Goal: Task Accomplishment & Management: Use online tool/utility

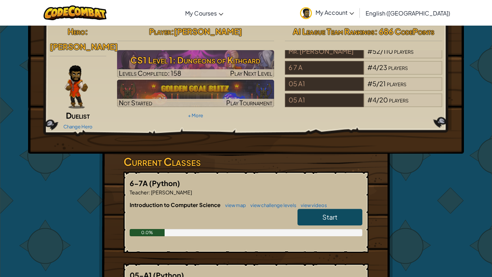
scroll to position [56, 0]
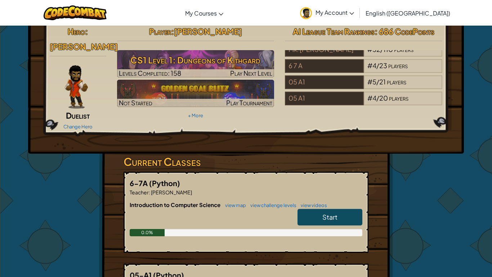
click at [316, 210] on link "Start" at bounding box center [330, 217] width 65 height 17
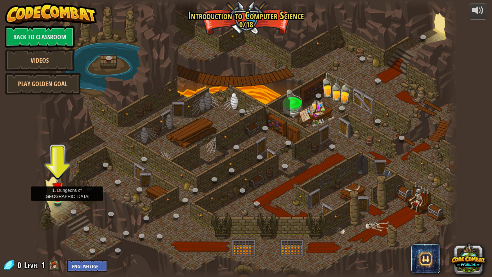
click at [54, 194] on img at bounding box center [57, 187] width 11 height 24
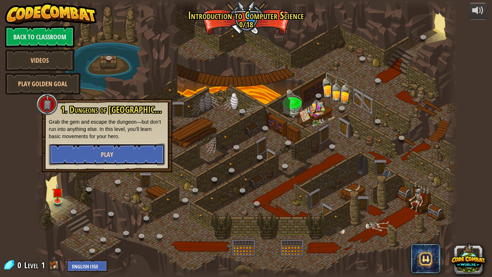
click at [75, 157] on button "Play" at bounding box center [107, 154] width 116 height 22
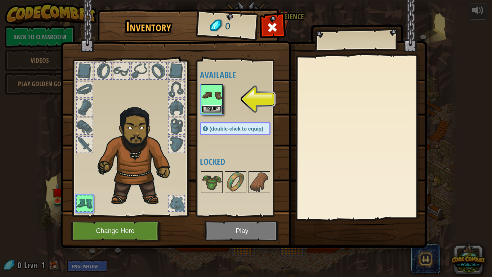
click at [221, 107] on button "Equip" at bounding box center [212, 109] width 20 height 8
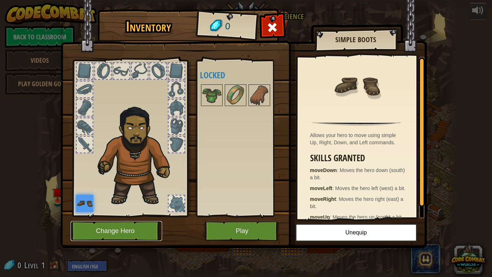
click at [136, 215] on button "Change Hero" at bounding box center [116, 231] width 91 height 20
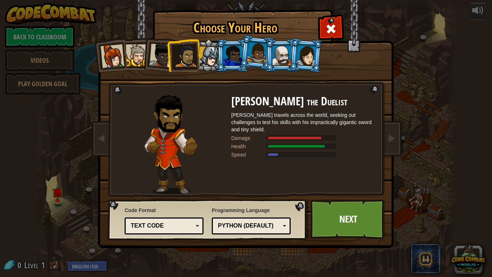
click at [205, 59] on div at bounding box center [209, 56] width 21 height 21
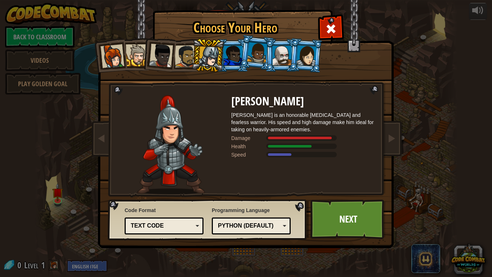
click at [117, 57] on div at bounding box center [113, 56] width 24 height 24
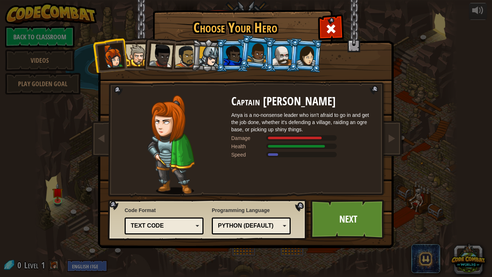
click at [133, 58] on div at bounding box center [137, 55] width 22 height 22
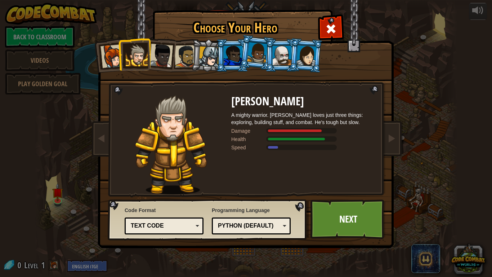
click at [161, 52] on div at bounding box center [161, 56] width 24 height 24
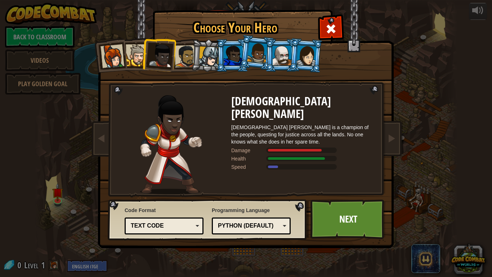
click at [177, 55] on div at bounding box center [186, 56] width 22 height 22
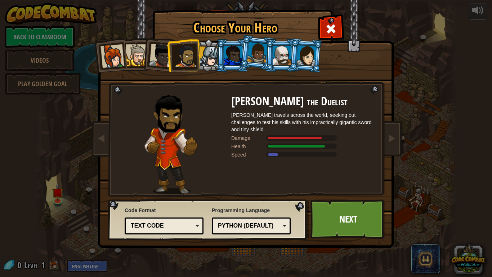
click at [209, 54] on div at bounding box center [209, 56] width 21 height 21
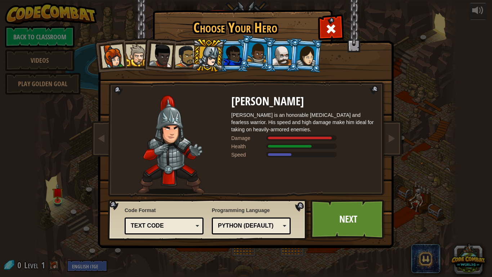
click at [233, 59] on div at bounding box center [233, 55] width 19 height 19
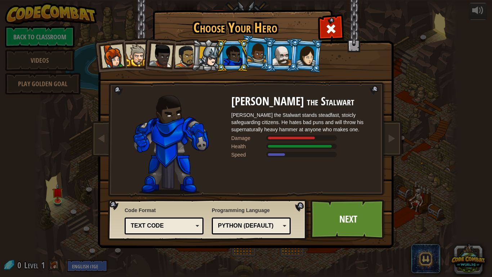
click at [259, 63] on li at bounding box center [257, 53] width 36 height 36
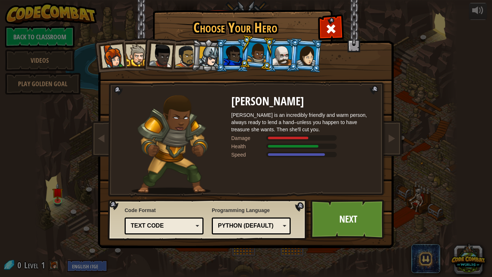
click at [281, 59] on div at bounding box center [282, 55] width 19 height 19
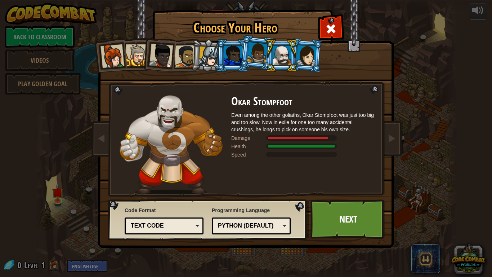
click at [305, 65] on div at bounding box center [306, 55] width 20 height 21
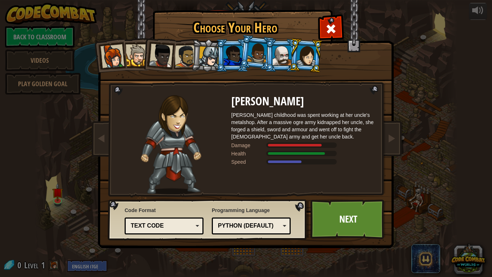
click at [225, 57] on div at bounding box center [233, 55] width 19 height 19
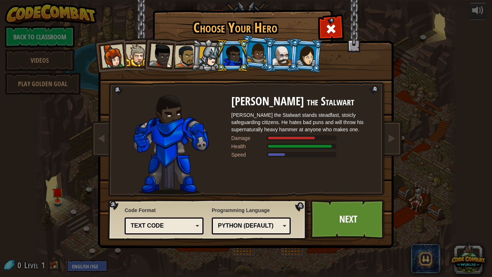
click at [208, 55] on div at bounding box center [209, 56] width 21 height 21
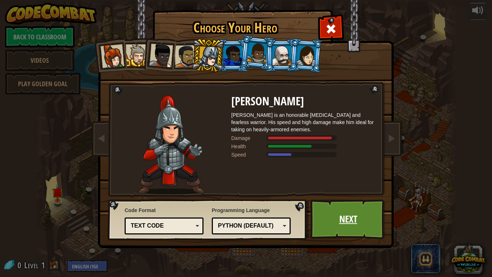
click at [379, 213] on link "Next" at bounding box center [348, 219] width 75 height 40
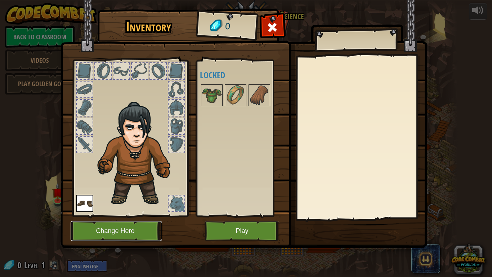
click at [122, 215] on button "Change Hero" at bounding box center [116, 231] width 91 height 20
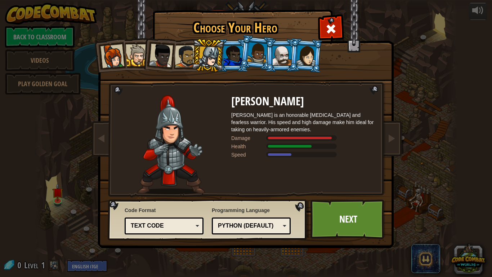
click at [140, 56] on div at bounding box center [137, 55] width 22 height 22
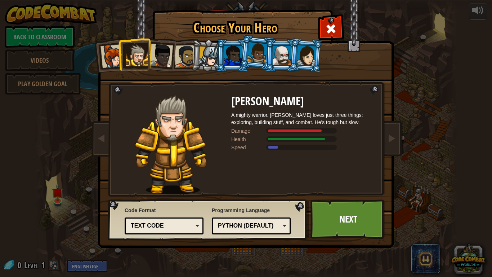
click at [186, 50] on div at bounding box center [186, 56] width 22 height 22
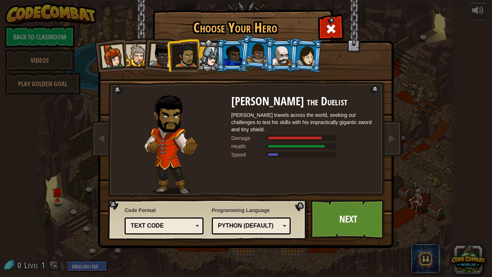
click at [203, 53] on div at bounding box center [209, 56] width 21 height 21
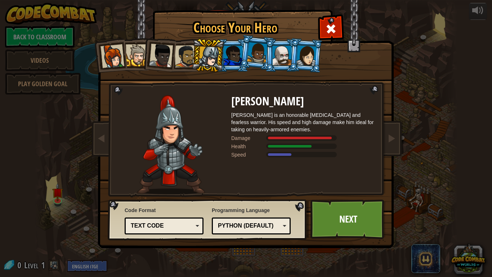
click at [189, 54] on div at bounding box center [186, 56] width 22 height 22
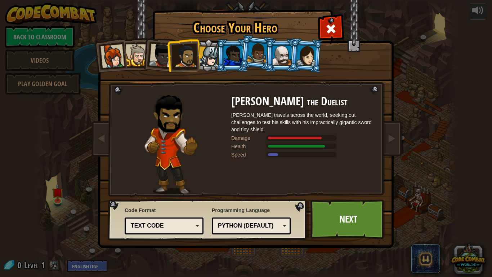
click at [207, 62] on div at bounding box center [209, 56] width 21 height 21
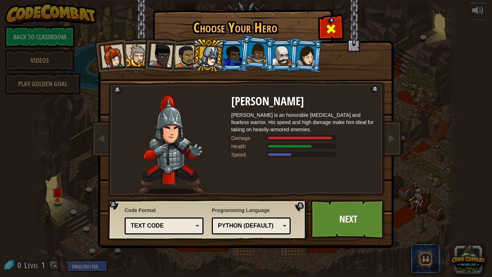
click at [330, 34] on span at bounding box center [331, 29] width 12 height 12
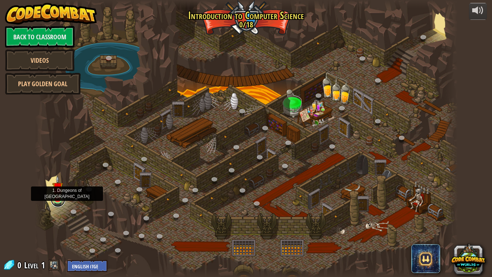
click at [56, 200] on link at bounding box center [58, 199] width 14 height 14
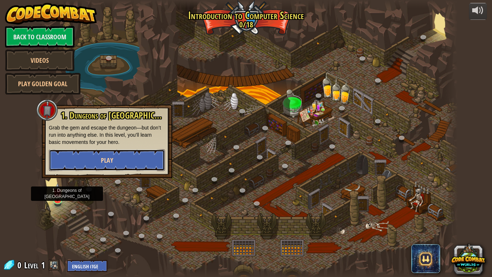
click at [86, 167] on button "Play" at bounding box center [107, 160] width 116 height 22
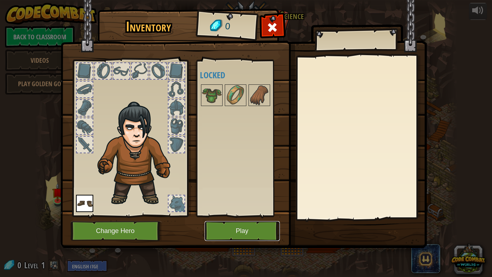
click at [230, 215] on button "Play" at bounding box center [242, 231] width 75 height 20
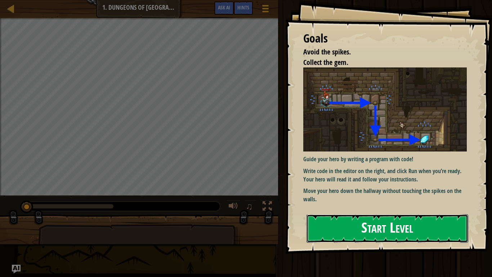
click at [385, 215] on button "Start Level" at bounding box center [388, 228] width 162 height 28
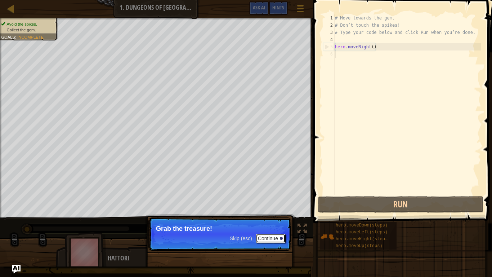
click at [279, 215] on button "Continue" at bounding box center [271, 237] width 30 height 9
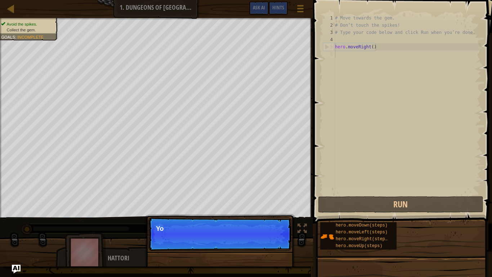
scroll to position [3, 0]
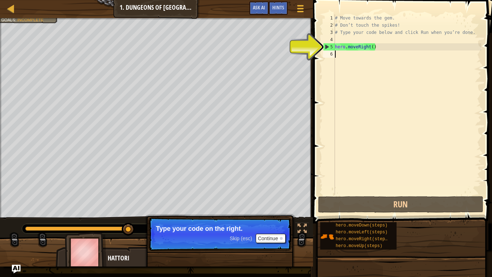
click at [387, 62] on div "# Move towards the gem. # Don’t touch the spikes! # Type your code below and cl…" at bounding box center [408, 111] width 148 height 195
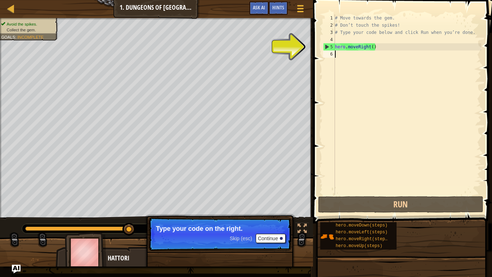
click at [379, 54] on div "# Move towards the gem. # Don’t touch the spikes! # Type your code below and cl…" at bounding box center [408, 111] width 148 height 195
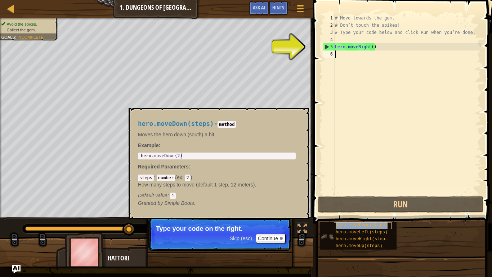
click at [387, 215] on div "hero.moveDown(steps)" at bounding box center [363, 225] width 58 height 7
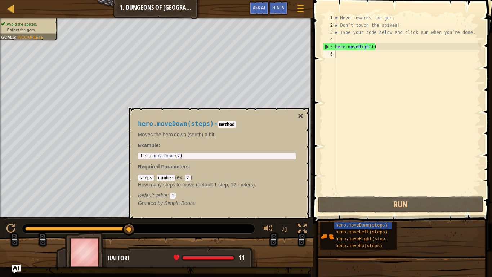
click at [302, 115] on button "×" at bounding box center [301, 116] width 6 height 10
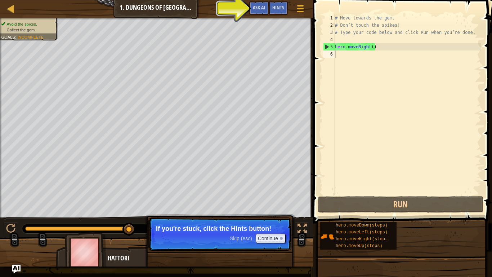
click at [349, 54] on div "# Move towards the gem. # Don’t touch the spikes! # Type your code below and cl…" at bounding box center [408, 111] width 148 height 195
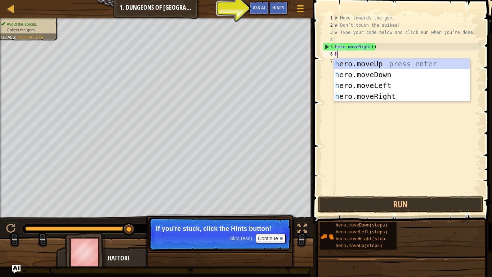
type textarea "her"
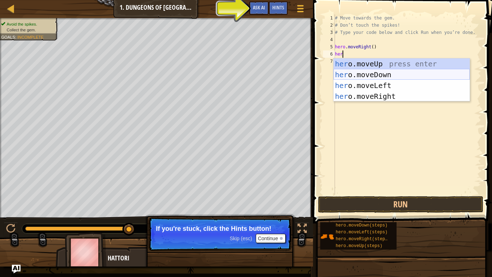
click at [407, 73] on div "her o.moveUp press enter her o.moveDown press enter her o.moveLeft press enter …" at bounding box center [402, 90] width 136 height 65
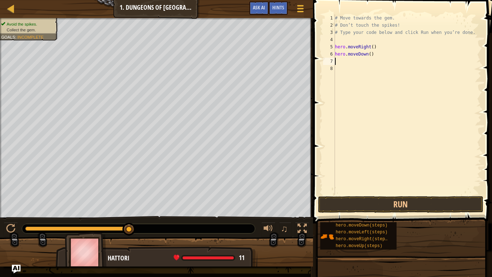
type textarea "h"
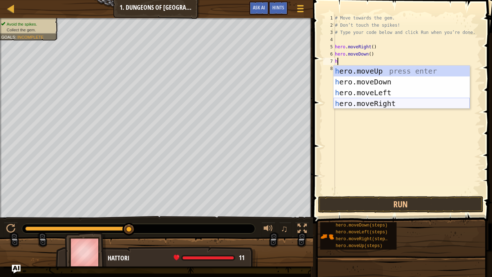
click at [407, 102] on div "h ero.moveUp press enter h ero.moveDown press enter h ero.moveLeft press enter …" at bounding box center [402, 98] width 136 height 65
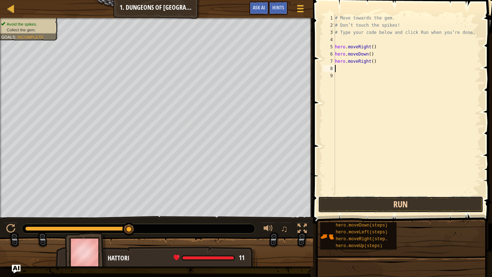
click at [409, 204] on button "Run" at bounding box center [400, 204] width 165 height 17
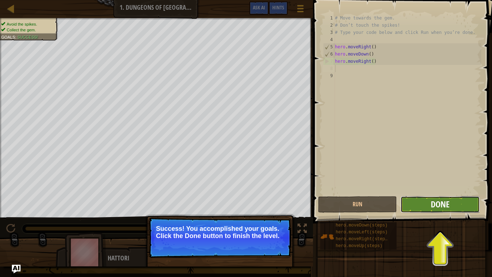
click at [438, 199] on span "Done" at bounding box center [440, 204] width 19 height 12
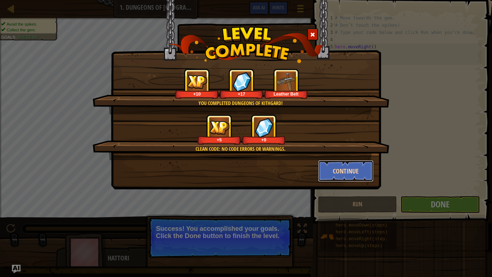
click at [336, 170] on button "Continue" at bounding box center [346, 171] width 56 height 22
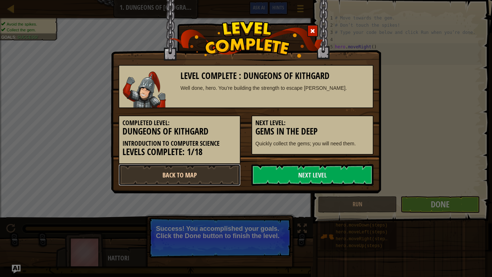
click at [203, 168] on link "Back to Map" at bounding box center [180, 175] width 122 height 22
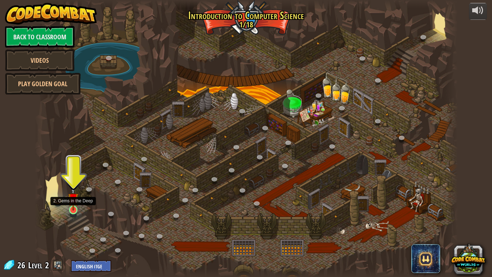
click at [75, 207] on img at bounding box center [73, 198] width 11 height 24
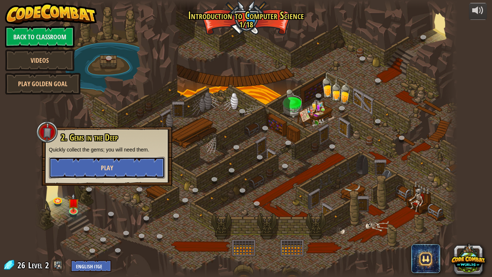
click at [97, 164] on button "Play" at bounding box center [107, 168] width 116 height 22
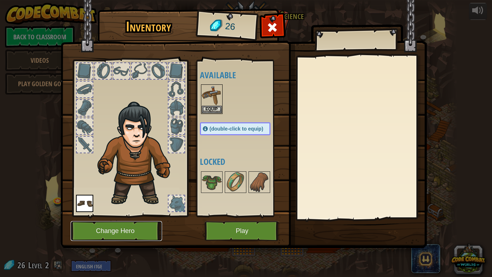
click at [137, 215] on button "Change Hero" at bounding box center [116, 231] width 91 height 20
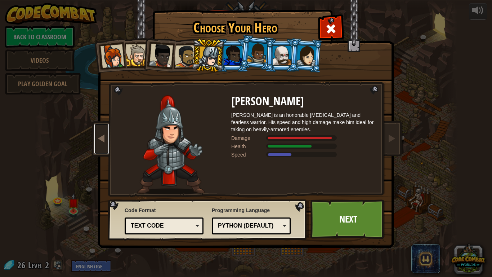
click at [99, 150] on link at bounding box center [101, 139] width 14 height 30
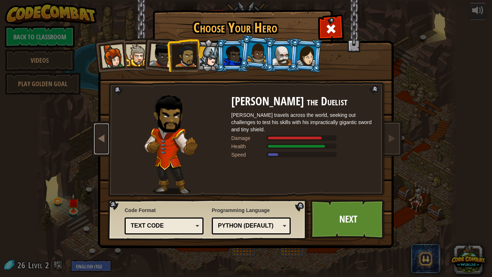
click at [99, 150] on link at bounding box center [101, 139] width 14 height 30
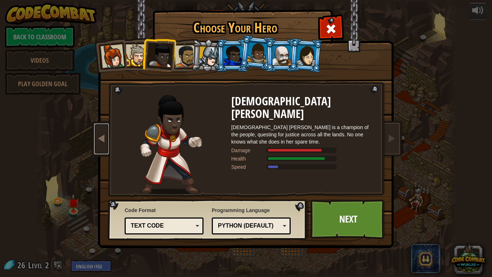
click at [99, 150] on link at bounding box center [101, 139] width 14 height 30
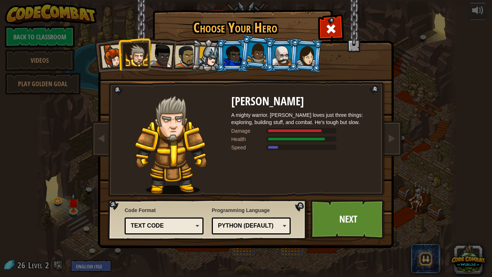
click at [175, 66] on div at bounding box center [186, 56] width 22 height 22
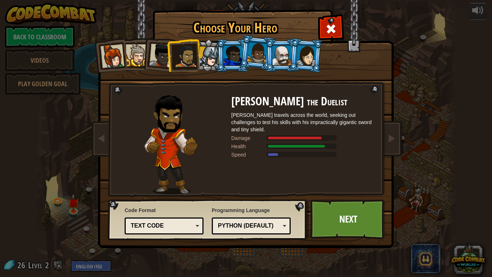
click at [197, 57] on li at bounding box center [183, 56] width 33 height 34
click at [206, 58] on div at bounding box center [209, 56] width 21 height 21
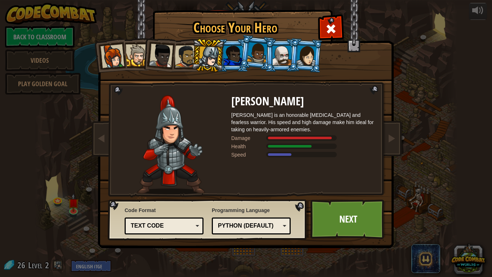
click at [230, 66] on li at bounding box center [232, 55] width 32 height 33
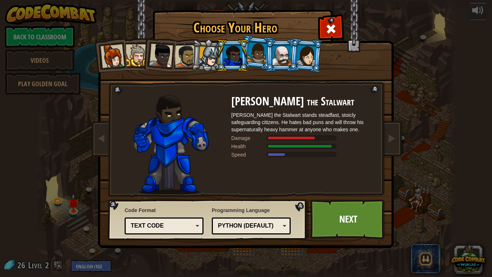
click at [256, 55] on div at bounding box center [257, 52] width 21 height 21
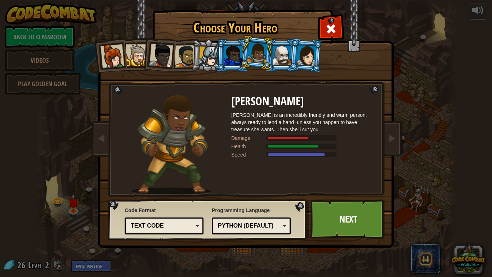
click at [276, 58] on div at bounding box center [282, 55] width 19 height 19
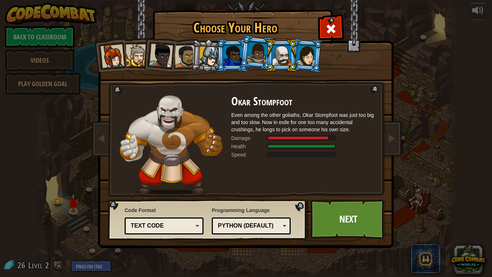
click at [186, 60] on div at bounding box center [186, 56] width 22 height 22
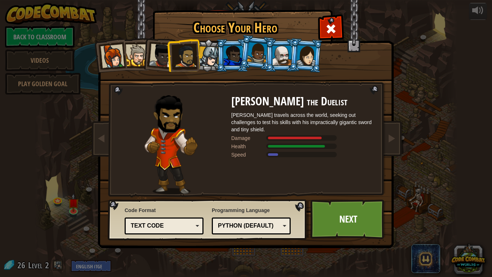
click at [220, 62] on li at bounding box center [232, 55] width 32 height 33
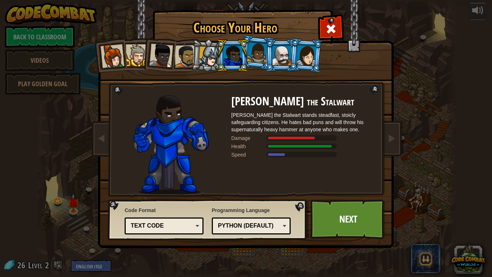
click at [216, 60] on li at bounding box center [232, 55] width 32 height 33
click at [201, 55] on div at bounding box center [209, 56] width 21 height 21
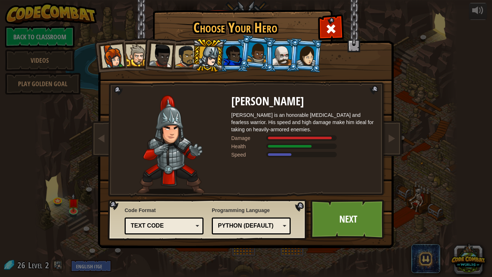
click at [210, 59] on div at bounding box center [209, 56] width 21 height 21
click at [136, 50] on div at bounding box center [137, 55] width 22 height 22
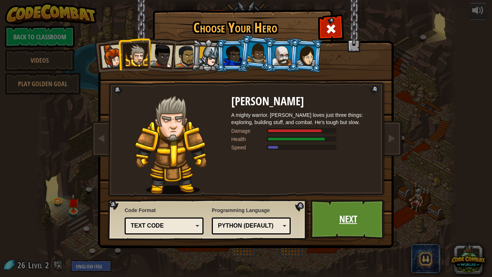
click at [362, 213] on link "Next" at bounding box center [348, 219] width 75 height 40
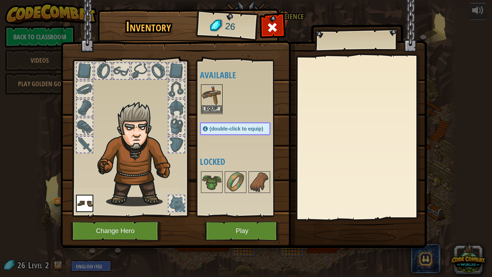
click at [213, 100] on img at bounding box center [212, 95] width 20 height 20
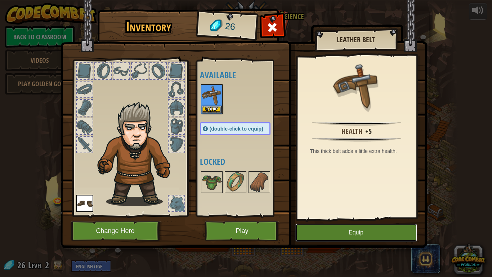
click at [341, 215] on button "Equip" at bounding box center [356, 232] width 122 height 18
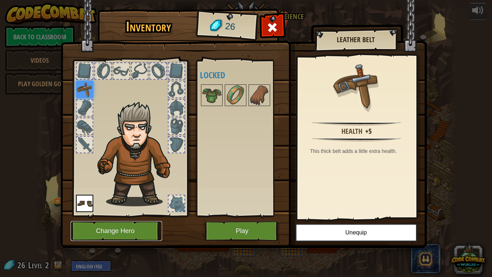
click at [97, 215] on button "Change Hero" at bounding box center [116, 231] width 91 height 20
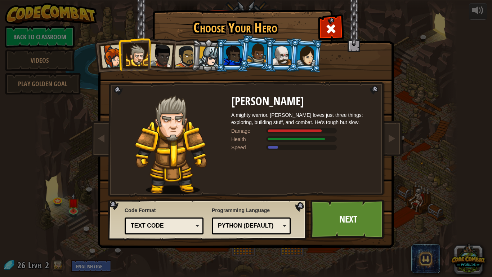
click at [194, 55] on li at bounding box center [208, 55] width 34 height 35
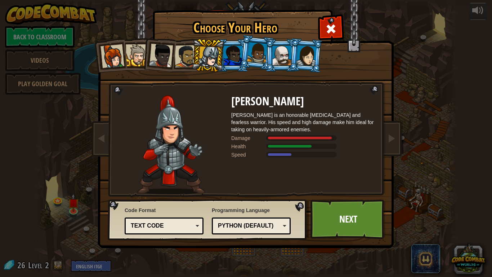
click at [138, 59] on div at bounding box center [137, 55] width 22 height 22
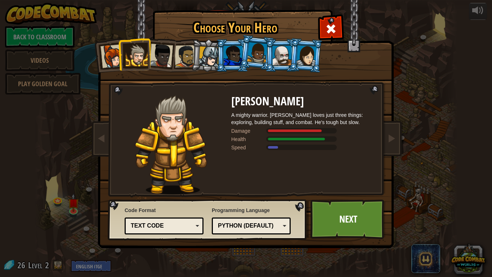
click at [181, 50] on div at bounding box center [186, 56] width 22 height 22
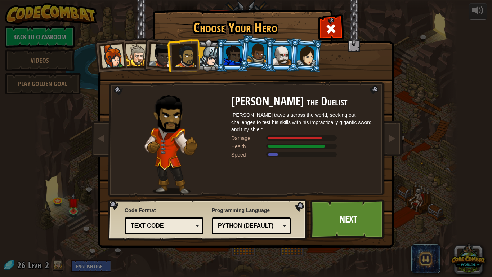
click at [140, 59] on div at bounding box center [137, 55] width 22 height 22
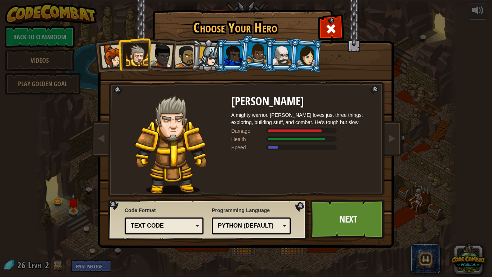
click at [190, 62] on div at bounding box center [186, 56] width 22 height 22
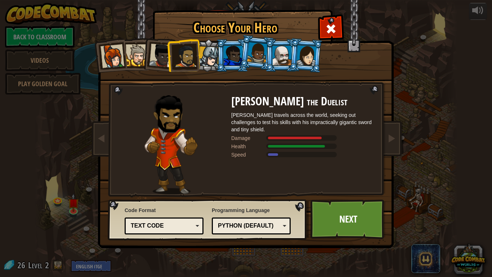
click at [140, 61] on div at bounding box center [137, 55] width 22 height 22
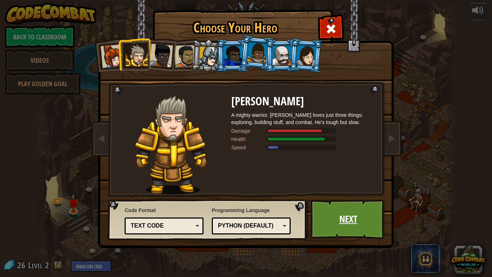
click at [365, 215] on link "Next" at bounding box center [348, 219] width 75 height 40
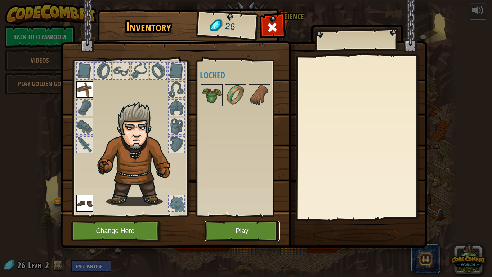
click at [255, 215] on button "Play" at bounding box center [242, 231] width 75 height 20
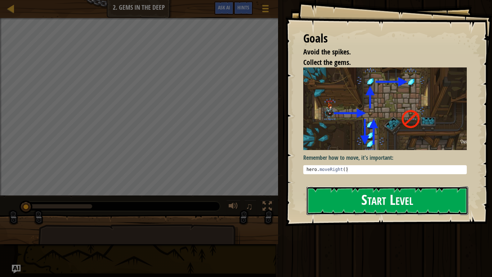
click at [355, 202] on button "Start Level" at bounding box center [388, 200] width 162 height 28
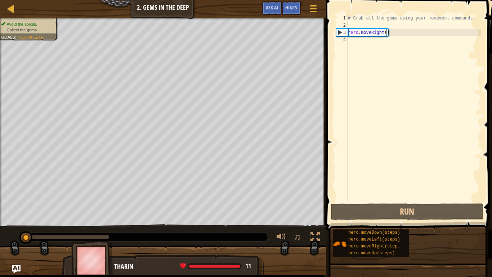
click at [386, 34] on div "# Grab all the gems using your movement commands. hero . moveRight ( )" at bounding box center [414, 115] width 135 height 202
type textarea "hero.moveRight(2)"
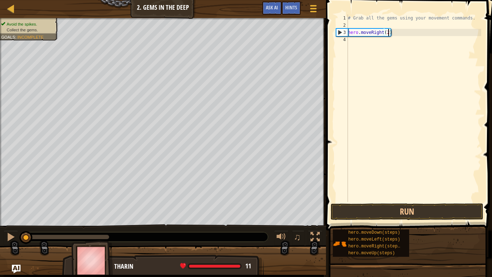
scroll to position [3, 6]
click at [374, 73] on div "# Grab all the gems using your movement commands. hero . moveRight ( 2 )" at bounding box center [414, 115] width 135 height 202
type textarea "h"
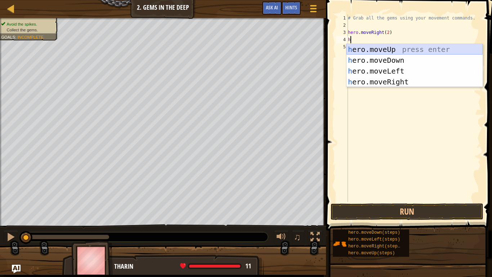
click at [410, 51] on div "h ero.moveUp press enter h ero.moveDown press enter h ero.moveLeft press enter …" at bounding box center [415, 76] width 136 height 65
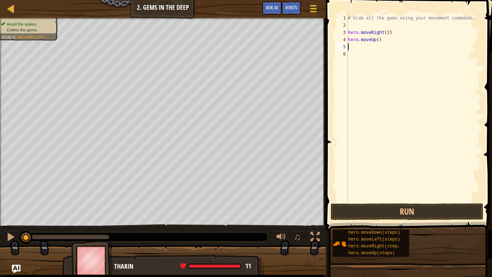
type textarea "h"
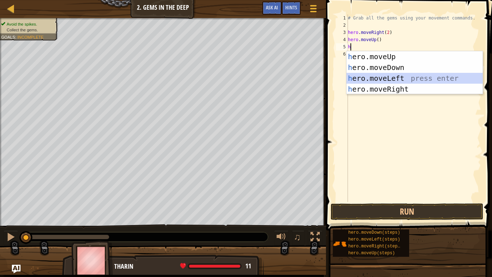
click at [402, 79] on div "h ero.moveUp press enter h ero.moveDown press enter h ero.moveLeft press enter …" at bounding box center [415, 83] width 136 height 65
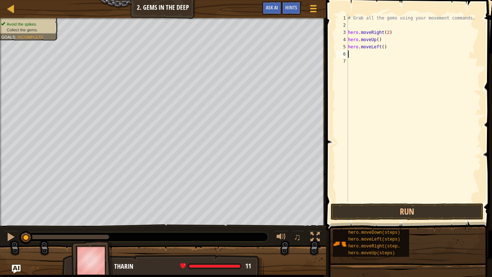
type textarea "h"
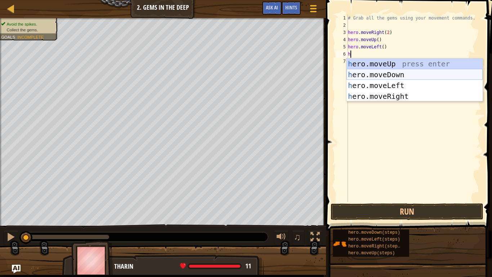
click at [401, 78] on div "h ero.moveUp press enter h ero.moveDown press enter h ero.moveLeft press enter …" at bounding box center [415, 90] width 136 height 65
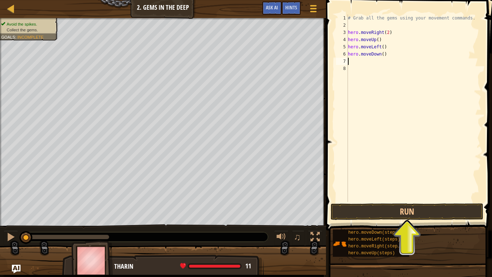
click at [383, 55] on div "# Grab all the gems using your movement commands. hero . moveRight ( 2 ) hero .…" at bounding box center [414, 115] width 135 height 202
type textarea "hero.moveDown(2)"
click at [407, 86] on div "# Grab all the gems using your movement commands. hero . moveRight ( 2 ) hero .…" at bounding box center [414, 115] width 135 height 202
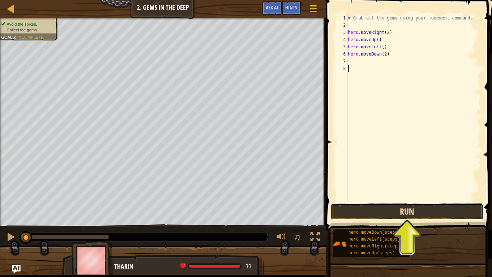
click at [414, 208] on button "Run" at bounding box center [407, 211] width 153 height 17
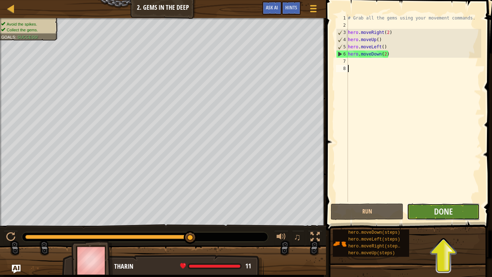
click at [430, 213] on button "Done" at bounding box center [443, 211] width 73 height 17
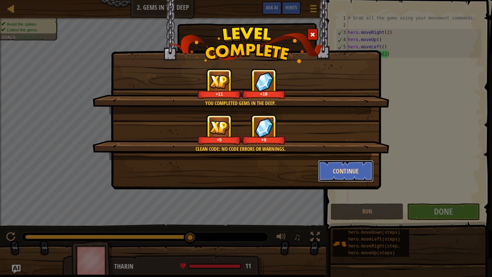
click at [360, 180] on button "Continue" at bounding box center [346, 171] width 56 height 22
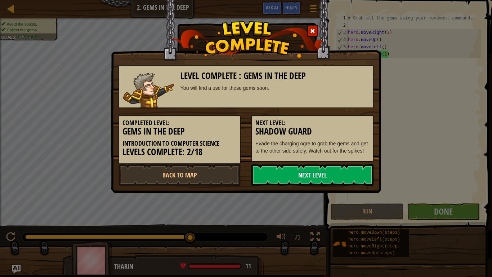
click at [298, 176] on link "Next Level" at bounding box center [312, 175] width 122 height 22
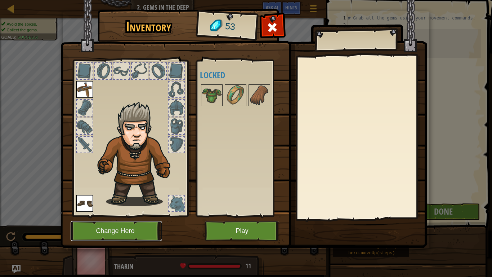
click at [104, 215] on button "Change Hero" at bounding box center [116, 231] width 91 height 20
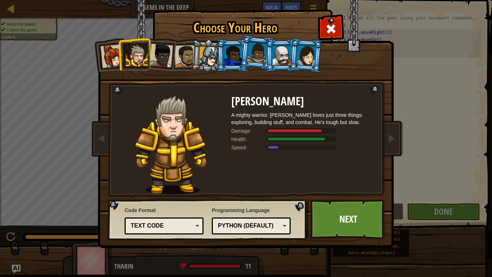
click at [180, 55] on div at bounding box center [186, 56] width 22 height 22
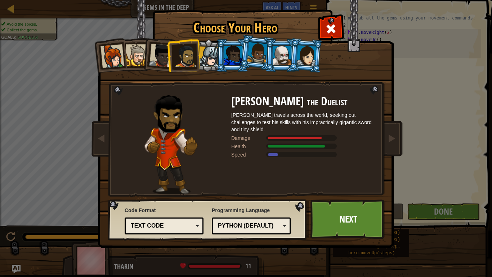
click at [205, 57] on div at bounding box center [209, 56] width 21 height 21
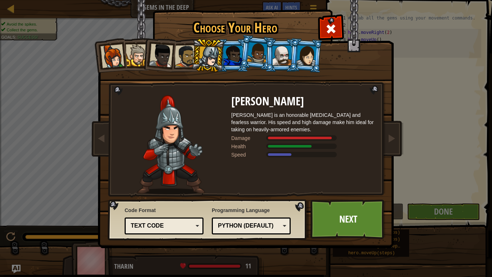
click at [286, 60] on div at bounding box center [282, 55] width 19 height 19
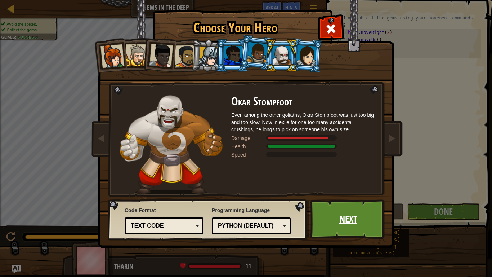
click at [335, 215] on link "Next" at bounding box center [348, 219] width 75 height 40
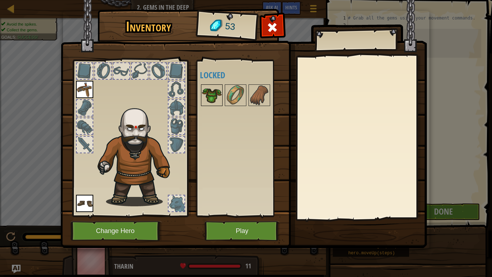
click at [210, 99] on img at bounding box center [212, 95] width 20 height 20
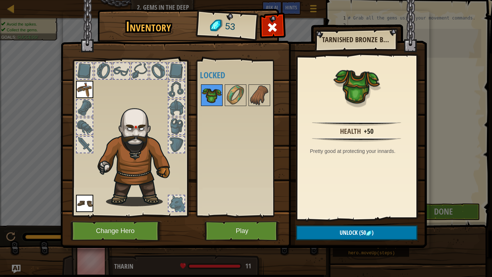
click at [210, 99] on img at bounding box center [212, 95] width 20 height 20
click at [240, 98] on img at bounding box center [236, 95] width 20 height 20
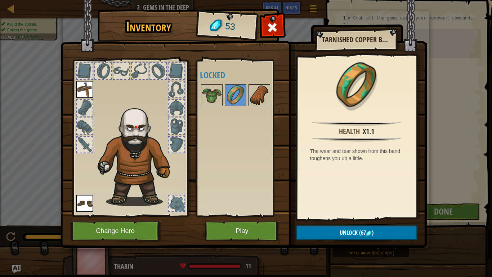
click at [258, 98] on img at bounding box center [259, 95] width 20 height 20
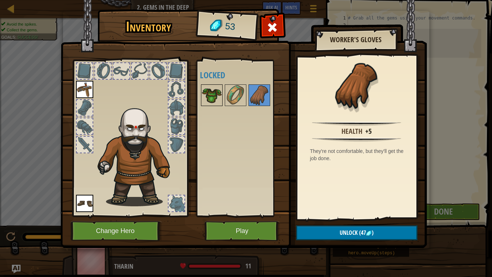
click at [218, 100] on img at bounding box center [212, 95] width 20 height 20
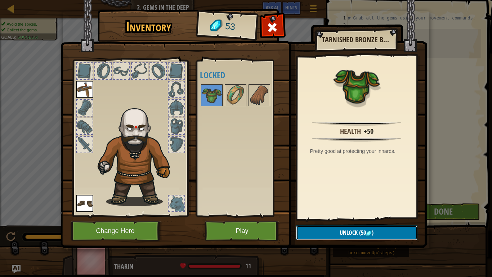
click at [364, 215] on button "Unlock (50 )" at bounding box center [356, 232] width 121 height 15
click at [364, 215] on button "Confirm" at bounding box center [356, 232] width 121 height 15
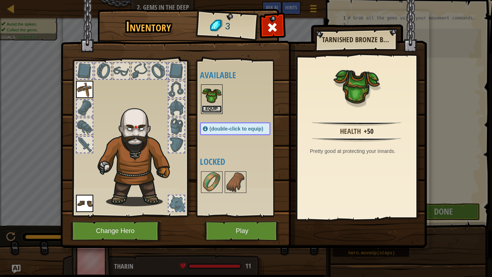
click at [209, 106] on button "Equip" at bounding box center [212, 109] width 20 height 8
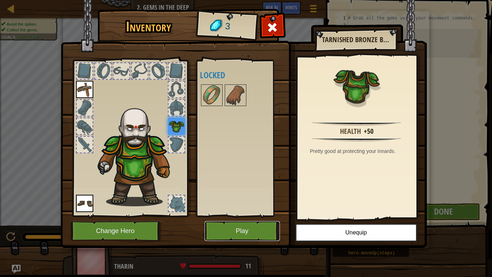
click at [242, 215] on button "Play" at bounding box center [242, 231] width 75 height 20
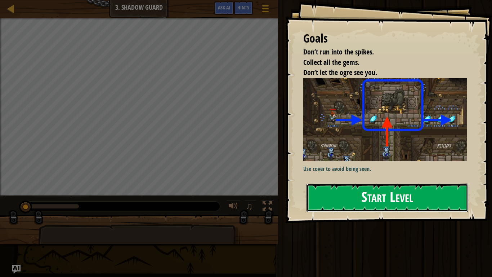
click at [392, 193] on button "Start Level" at bounding box center [388, 197] width 162 height 28
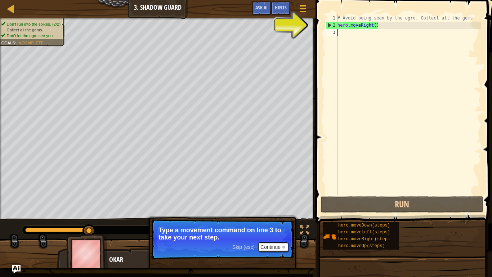
type textarea "h"
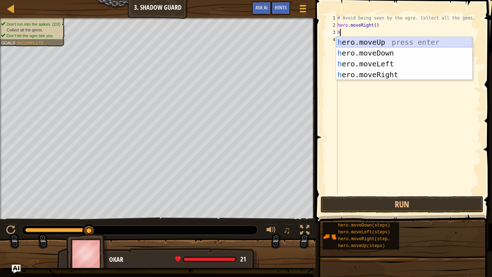
click at [399, 44] on div "h ero.moveUp press enter h ero.moveDown press enter h ero.moveLeft press enter …" at bounding box center [404, 69] width 136 height 65
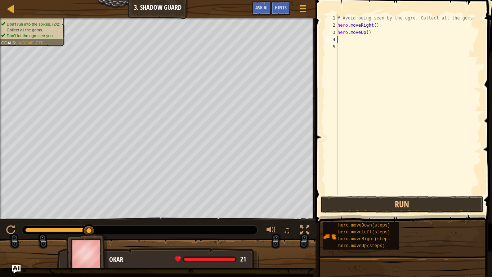
type textarea "h"
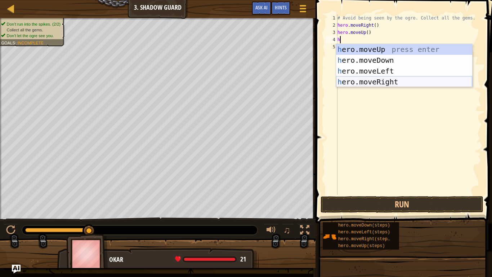
click at [405, 84] on div "h ero.moveUp press enter h ero.moveDown press enter h ero.moveLeft press enter …" at bounding box center [404, 76] width 136 height 65
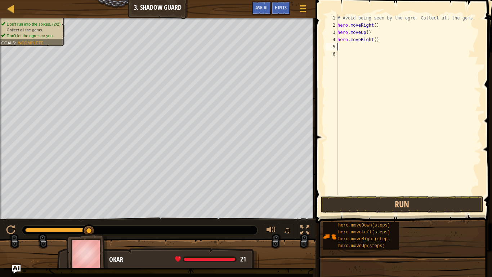
type textarea "h"
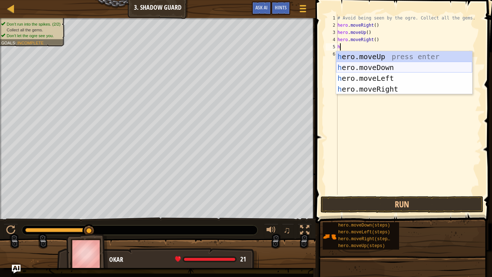
click at [442, 67] on div "h ero.moveUp press enter h ero.moveDown press enter h ero.moveLeft press enter …" at bounding box center [404, 83] width 136 height 65
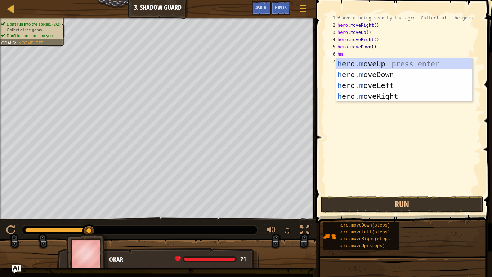
type textarea "hmr"
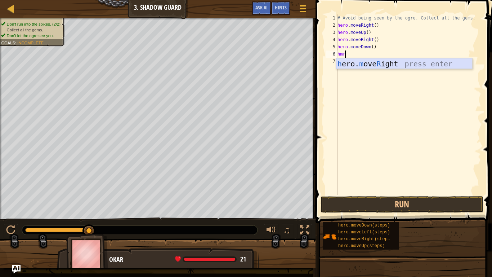
click at [423, 64] on div "h ero. m ove R ight press enter" at bounding box center [404, 74] width 136 height 32
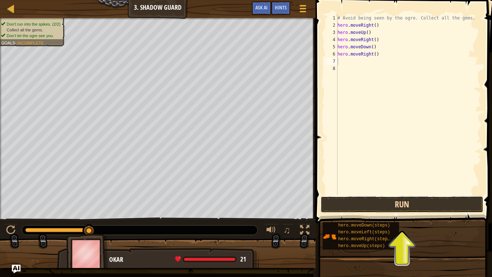
click at [408, 204] on button "Run" at bounding box center [402, 204] width 163 height 17
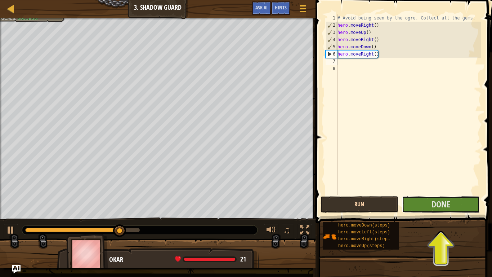
click at [408, 204] on button "Done" at bounding box center [441, 204] width 78 height 17
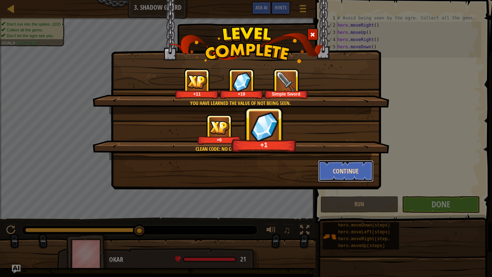
click at [333, 170] on button "Continue" at bounding box center [346, 171] width 56 height 22
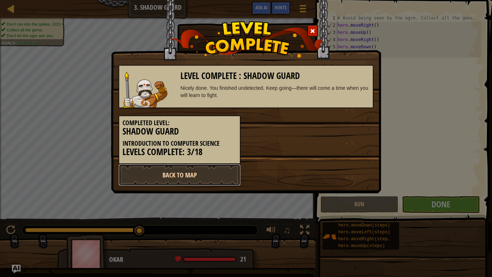
click at [226, 170] on link "Back to Map" at bounding box center [180, 175] width 122 height 22
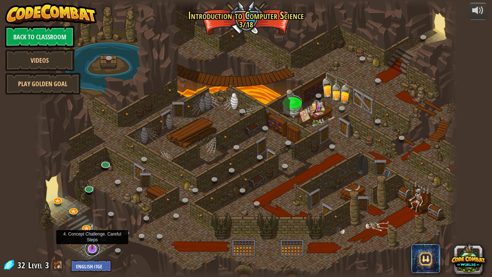
click at [95, 215] on link at bounding box center [92, 248] width 14 height 14
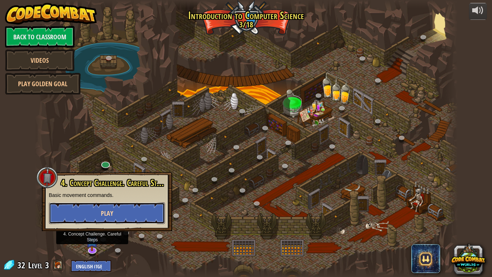
click at [116, 212] on button "Play" at bounding box center [107, 213] width 116 height 22
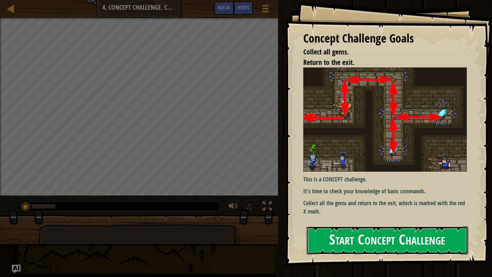
click at [377, 215] on button "Start Concept Challenge" at bounding box center [388, 240] width 162 height 28
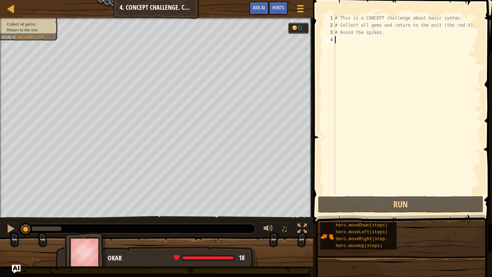
type textarea "h"
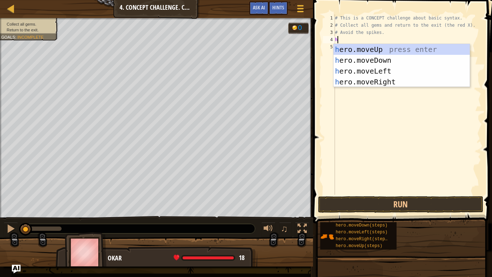
scroll to position [3, 0]
click at [460, 50] on div "h ero.moveUp press enter h ero.moveDown press enter h ero.moveLeft press enter …" at bounding box center [402, 76] width 136 height 65
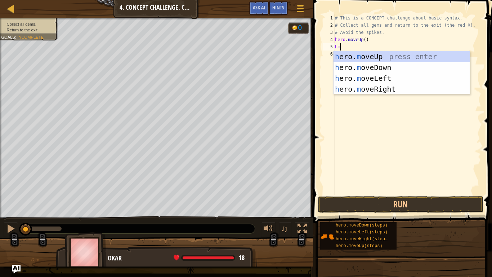
type textarea "hmr"
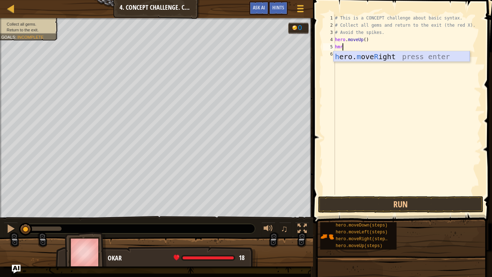
click at [434, 56] on div "h ero. m ove R ight press enter" at bounding box center [402, 67] width 136 height 32
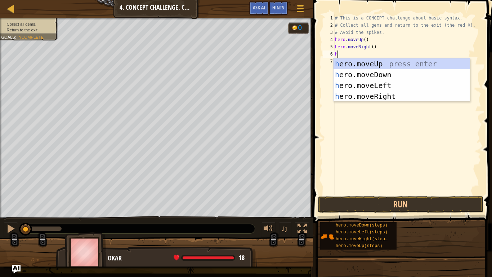
type textarea "hm"
click at [406, 74] on div "h ero. m oveUp press enter h ero. m oveDown press enter h ero. m oveLeft press …" at bounding box center [402, 90] width 136 height 65
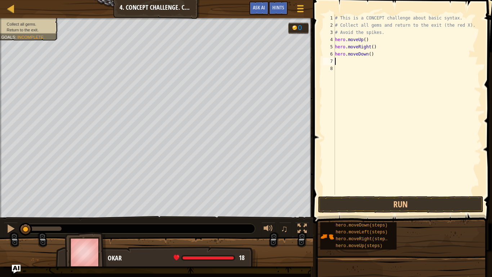
click at [369, 53] on div "# This is a CONCEPT challenge about basic syntax. # Collect all gems and return…" at bounding box center [408, 111] width 148 height 195
click at [371, 55] on div "# This is a CONCEPT challenge about basic syntax. # Collect all gems and return…" at bounding box center [408, 111] width 148 height 195
type textarea "hero.moveDown(2)"
click at [363, 72] on div "# This is a CONCEPT challenge about basic syntax. # Collect all gems and return…" at bounding box center [408, 111] width 148 height 195
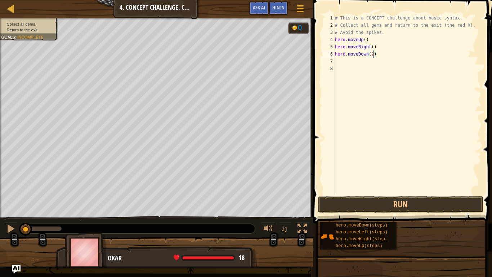
scroll to position [3, 0]
click at [359, 66] on div "# This is a CONCEPT challenge about basic syntax. # Collect all gems and return…" at bounding box center [408, 111] width 148 height 195
click at [357, 62] on div "# This is a CONCEPT challenge about basic syntax. # Collect all gems and return…" at bounding box center [408, 111] width 148 height 195
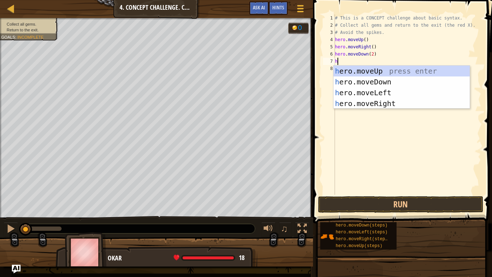
type textarea "hm"
click at [413, 69] on div "h ero. m oveUp press enter h ero. m oveDown press enter h ero. m oveLeft press …" at bounding box center [402, 98] width 136 height 65
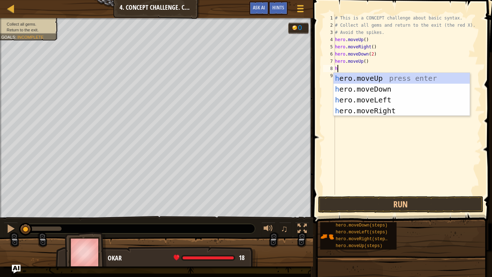
type textarea "hm"
click at [410, 110] on div "h ero. m oveUp press enter h ero. m oveDown press enter h ero. m oveLeft press …" at bounding box center [402, 105] width 136 height 65
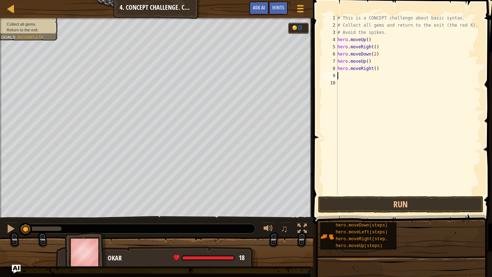
scroll to position [3, 0]
type textarea "h"
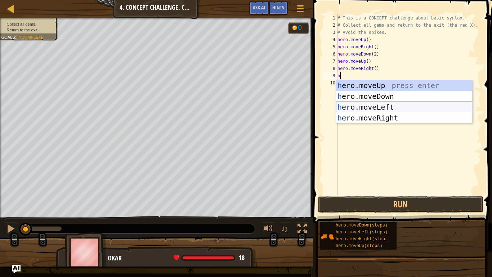
click at [422, 110] on div "h ero.moveUp press enter h ero.moveDown press enter h ero.moveLeft press enter …" at bounding box center [404, 112] width 136 height 65
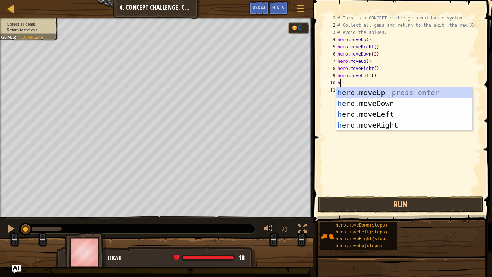
type textarea "hmu"
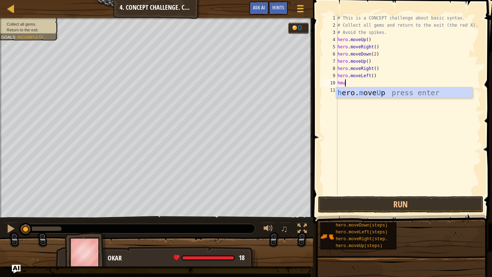
scroll to position [3, 1]
click at [440, 94] on div "h ero. m ove U p press enter" at bounding box center [404, 103] width 136 height 32
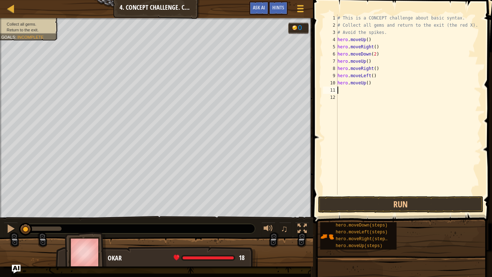
type textarea "hm"
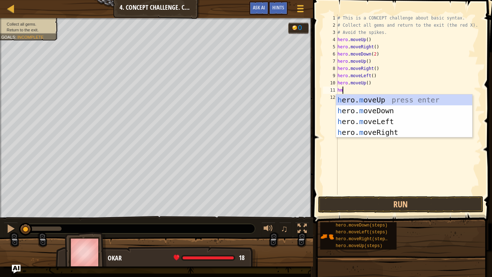
scroll to position [3, 0]
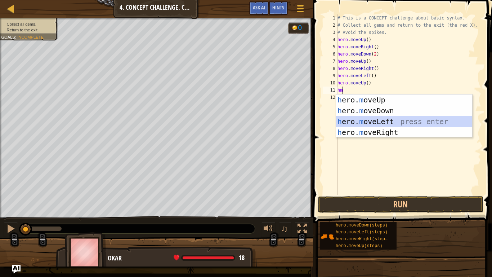
click at [454, 119] on div "h ero. m oveUp press enter h ero. m oveDown press enter h ero. m oveLeft press …" at bounding box center [404, 126] width 136 height 65
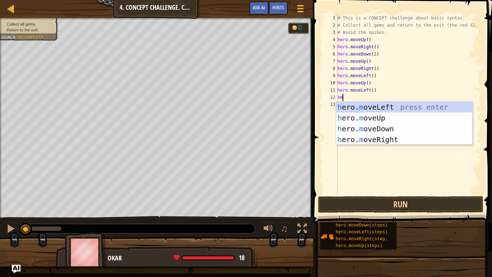
type textarea "hmd"
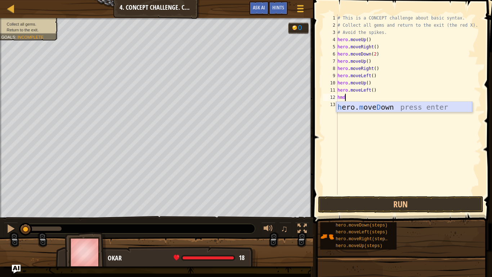
click at [447, 104] on div "h ero. m ove D own press enter" at bounding box center [404, 118] width 136 height 32
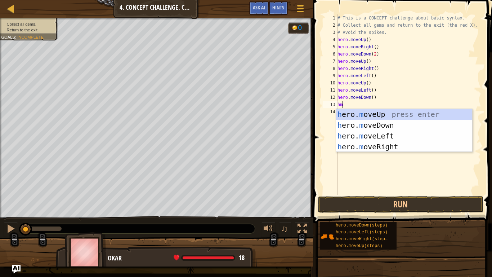
type textarea "hml"
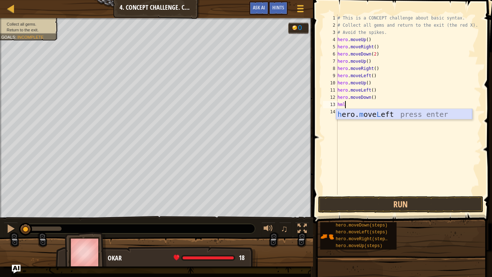
click at [465, 113] on div "h ero. m ove L eft press enter" at bounding box center [404, 125] width 136 height 32
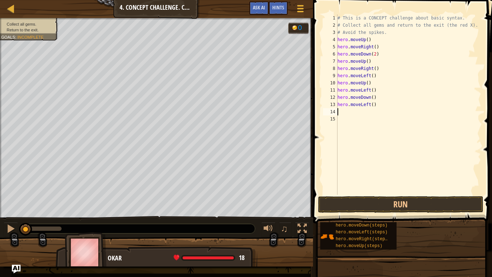
scroll to position [3, 0]
click at [389, 201] on button "Run" at bounding box center [400, 204] width 165 height 17
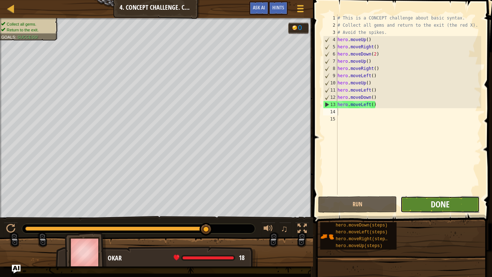
click at [447, 203] on span "Done" at bounding box center [440, 204] width 19 height 12
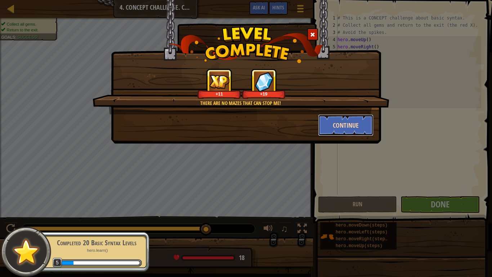
click at [366, 128] on button "Continue" at bounding box center [346, 125] width 56 height 22
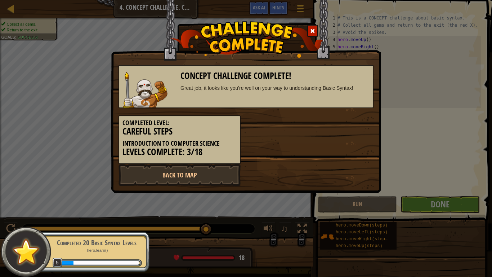
click at [366, 128] on div "Completed Level: Careful Steps Introduction to Computer Science Levels Complete…" at bounding box center [246, 136] width 266 height 56
click at [214, 175] on link "Back to Map" at bounding box center [180, 175] width 122 height 22
